Goal: Transaction & Acquisition: Download file/media

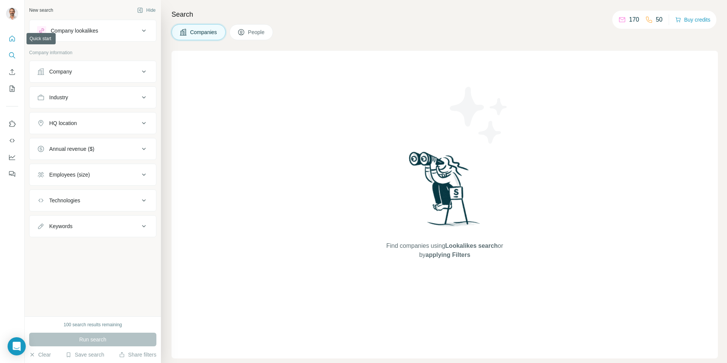
click at [9, 38] on icon "Quick start" at bounding box center [12, 39] width 6 height 6
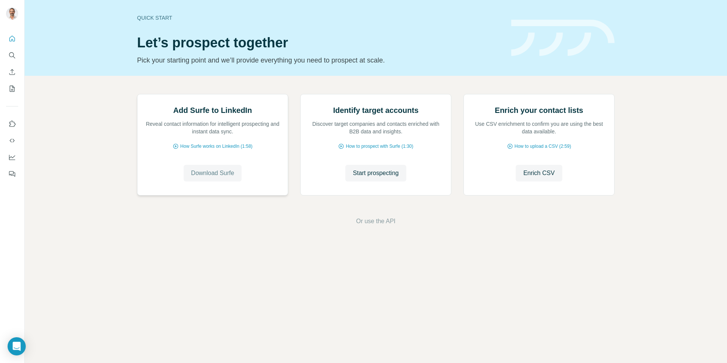
click at [221, 178] on span "Download Surfe" at bounding box center [212, 173] width 43 height 9
